Goal: Check status: Check status

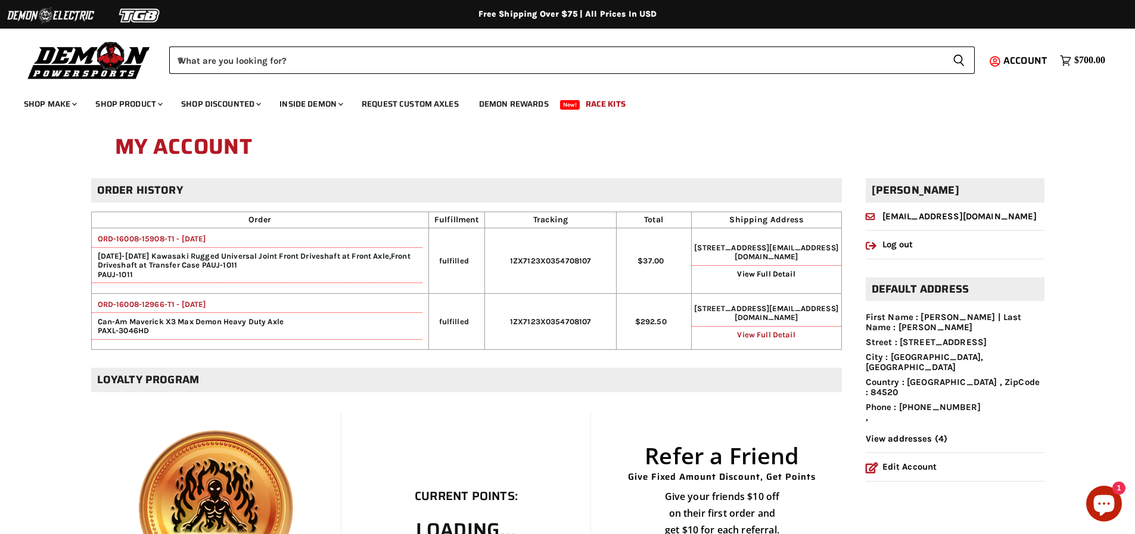
click at [762, 339] on link "View Full Detail" at bounding box center [766, 334] width 58 height 9
